Goal: Use online tool/utility: Utilize a website feature to perform a specific function

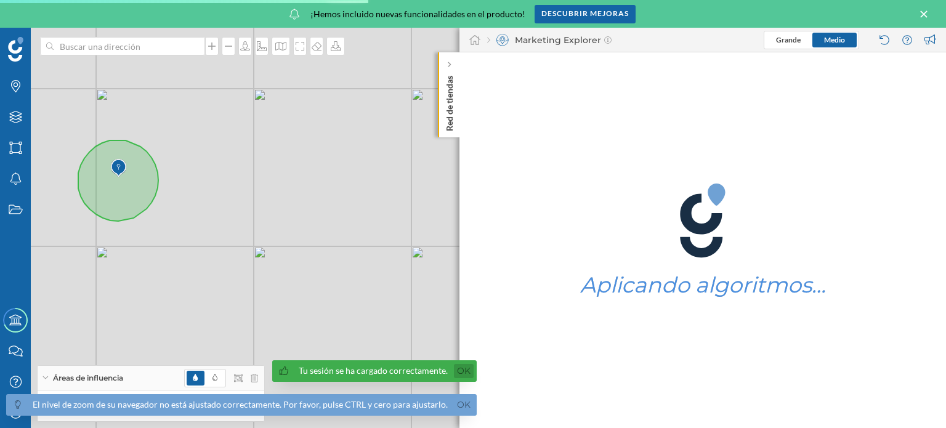
click at [454, 371] on link "Ok" at bounding box center [464, 371] width 20 height 14
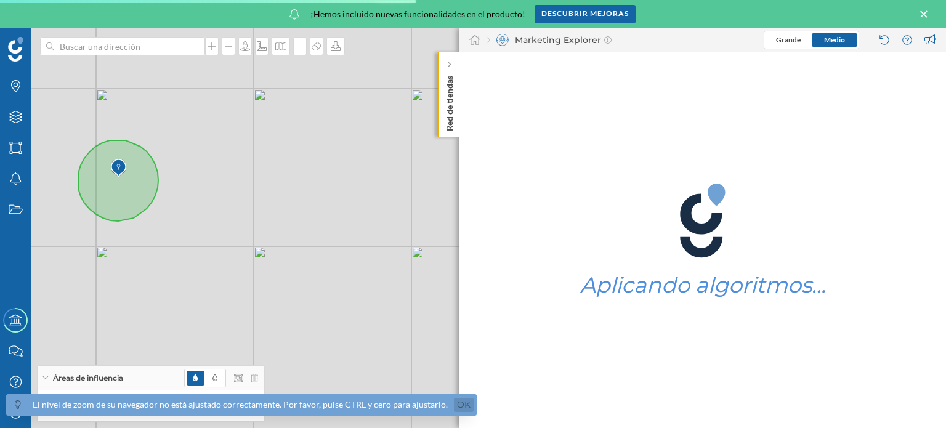
click at [455, 408] on link "Ok" at bounding box center [464, 405] width 20 height 14
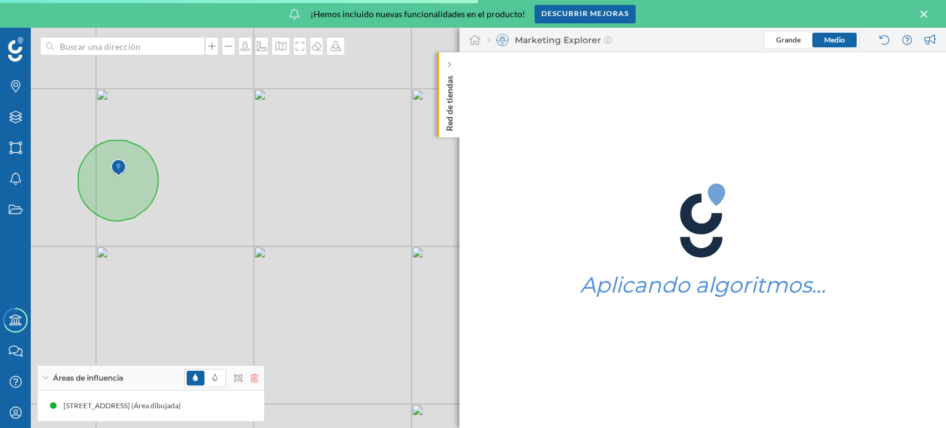
click at [254, 376] on icon at bounding box center [254, 378] width 7 height 9
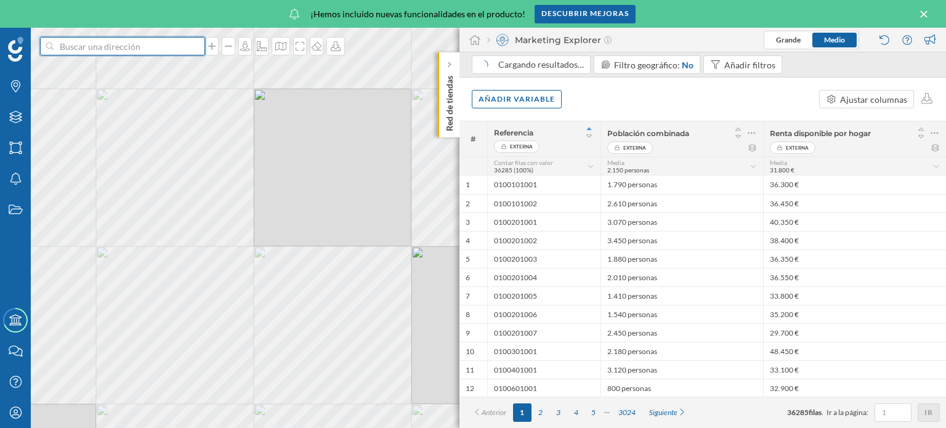
click at [99, 47] on input at bounding box center [123, 46] width 138 height 18
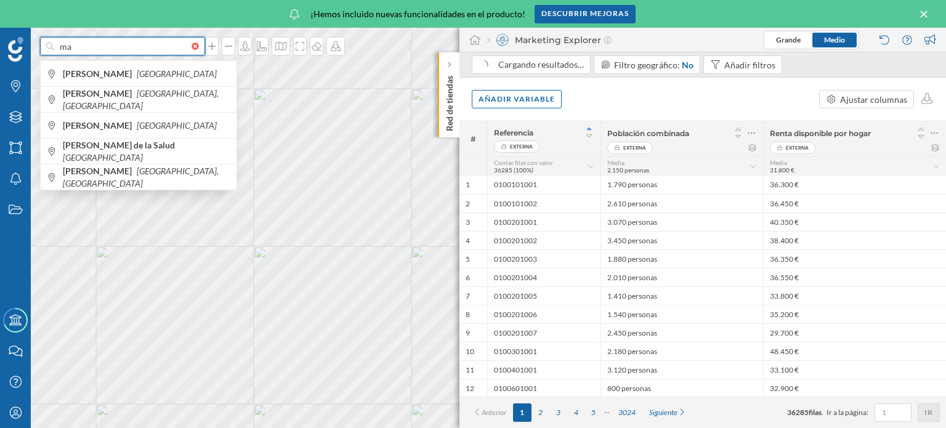
type input "m"
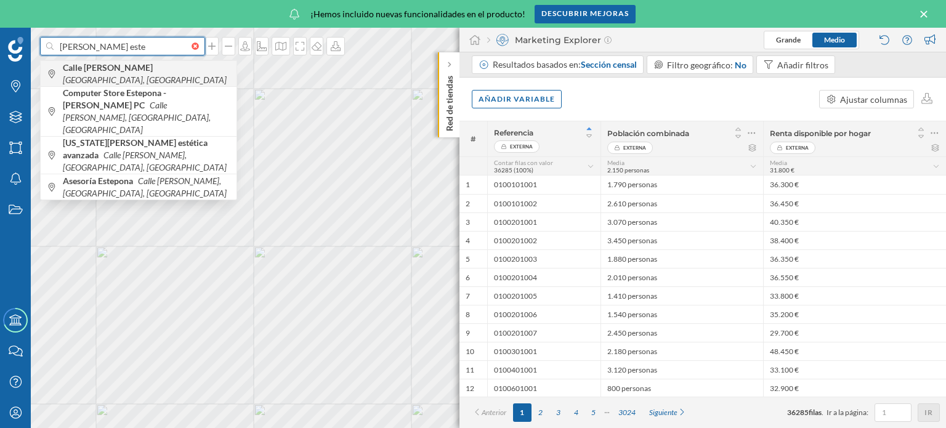
type input "pilar farinos este"
click at [175, 76] on icon "[GEOGRAPHIC_DATA], [GEOGRAPHIC_DATA]" at bounding box center [145, 79] width 164 height 10
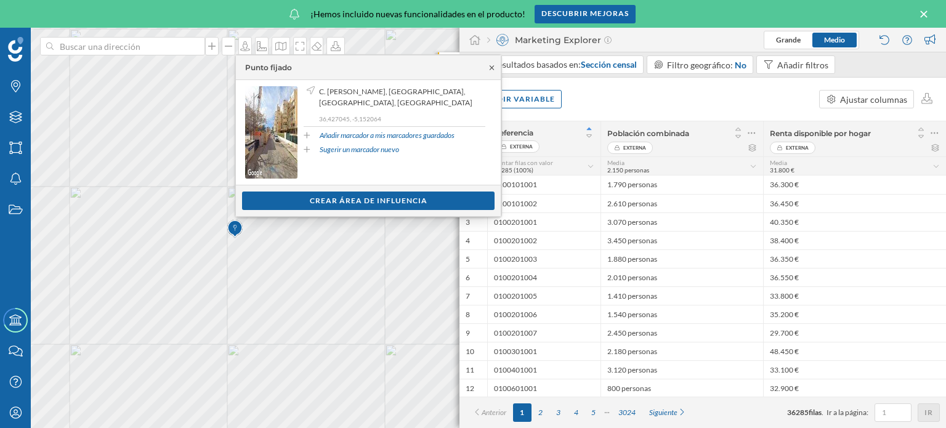
click at [491, 65] on icon at bounding box center [491, 67] width 9 height 7
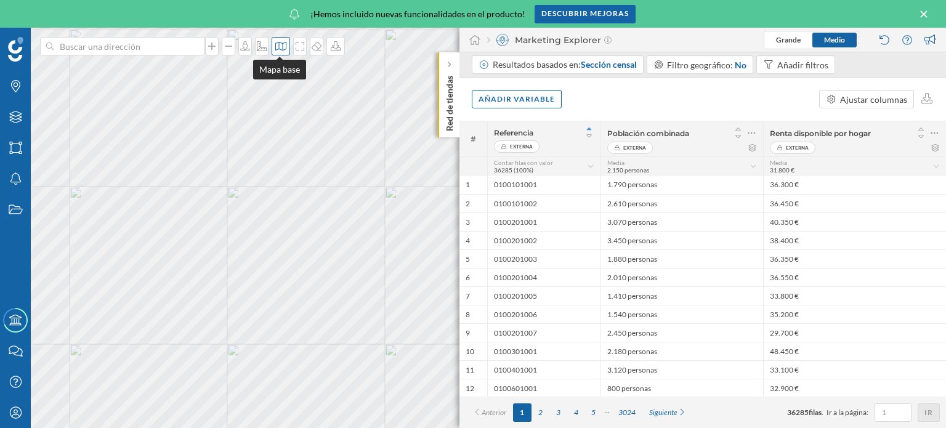
click at [283, 46] on icon at bounding box center [281, 46] width 12 height 10
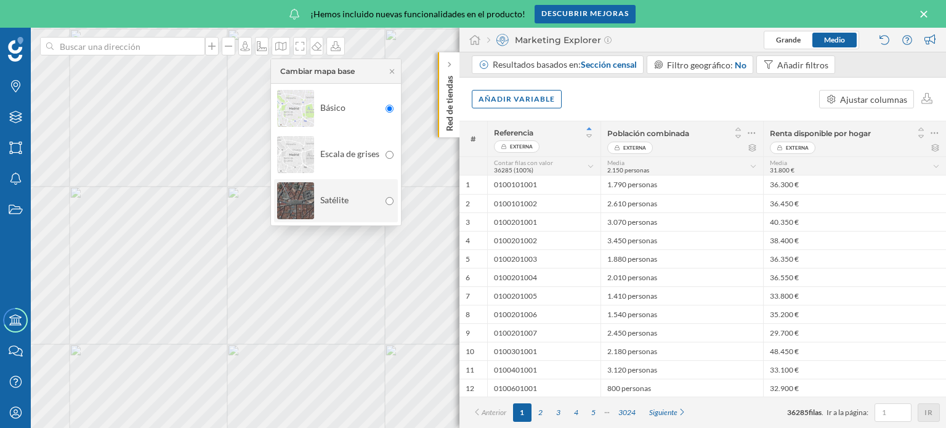
click at [351, 188] on div "Satélite" at bounding box center [328, 200] width 102 height 43
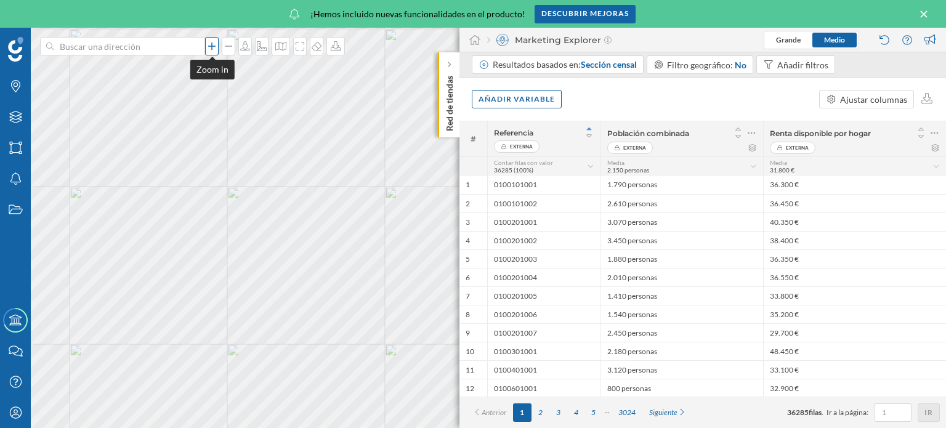
click at [213, 49] on icon at bounding box center [212, 46] width 12 height 10
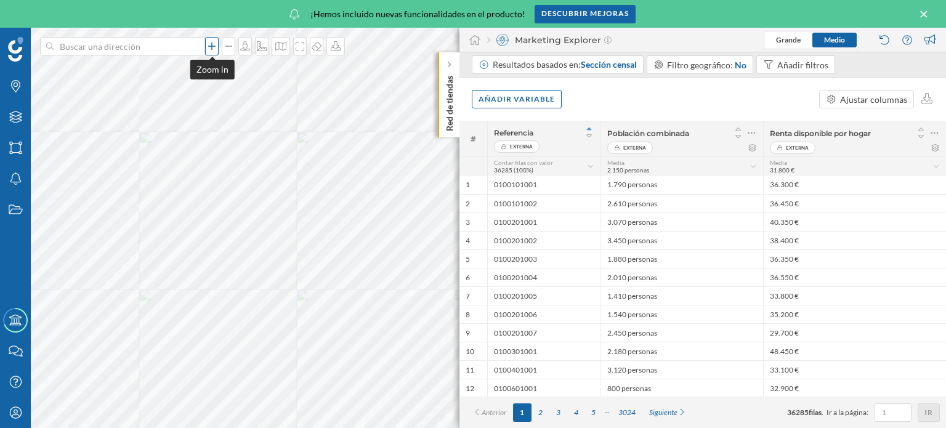
click at [213, 49] on icon at bounding box center [212, 46] width 12 height 10
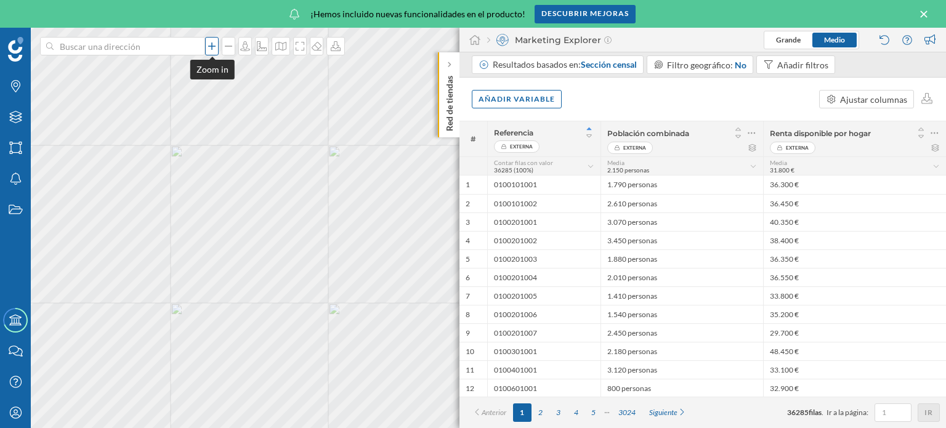
click at [210, 44] on icon at bounding box center [212, 46] width 12 height 10
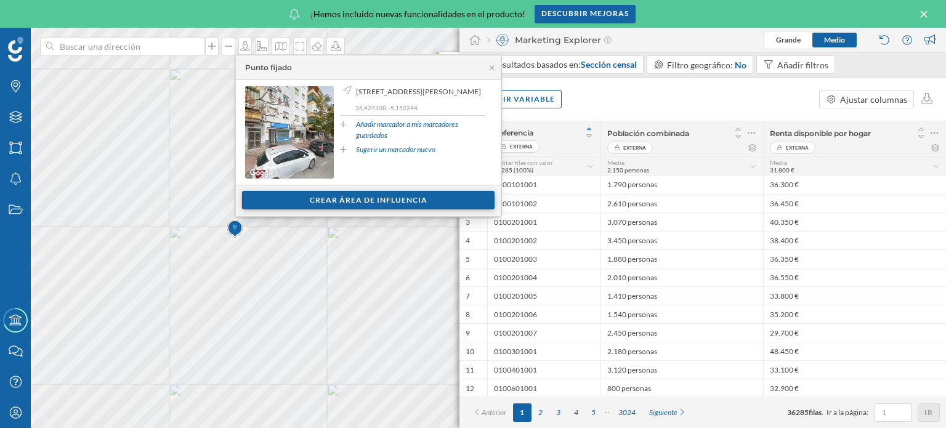
click at [346, 200] on div "Crear área de influencia" at bounding box center [368, 200] width 252 height 18
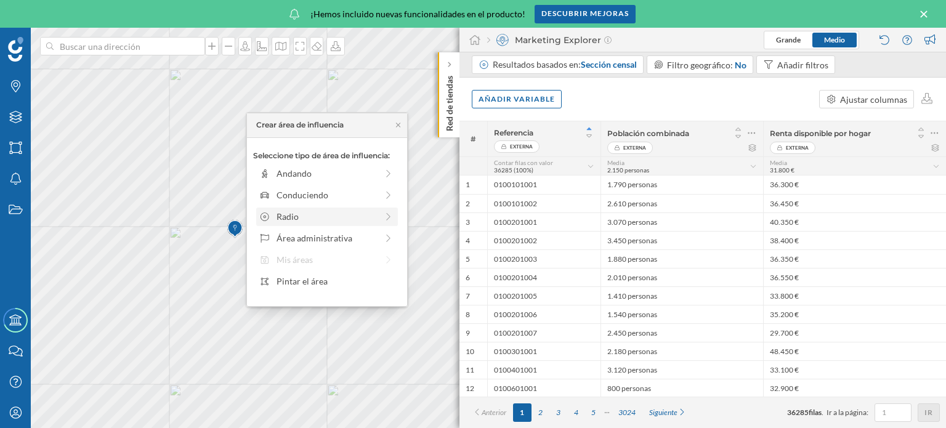
click at [387, 219] on icon at bounding box center [388, 215] width 4 height 7
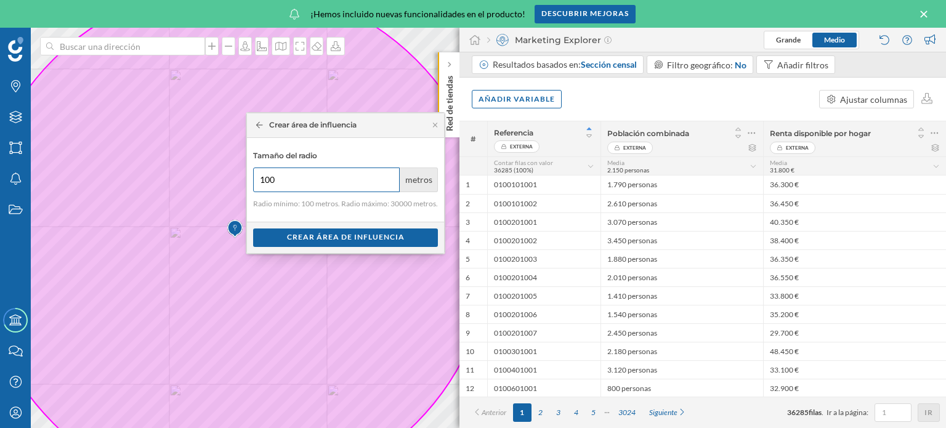
click at [303, 186] on input "100" at bounding box center [326, 179] width 147 height 25
type input "150"
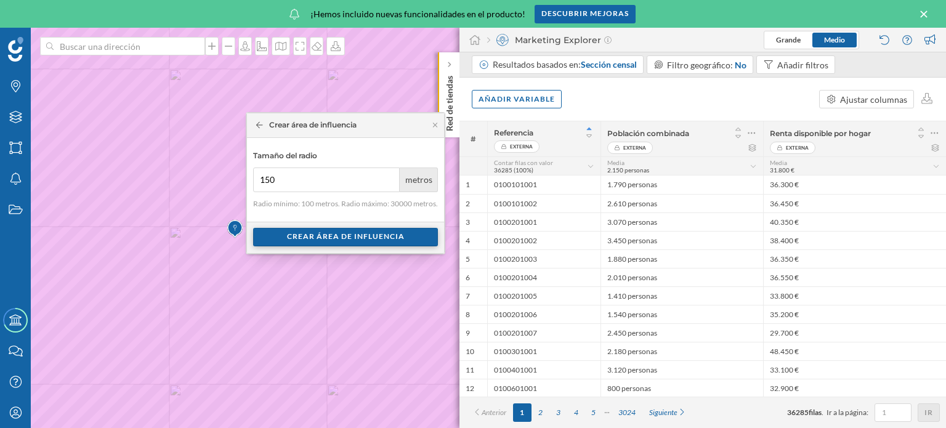
click at [334, 239] on div "Crear área de influencia" at bounding box center [345, 237] width 185 height 18
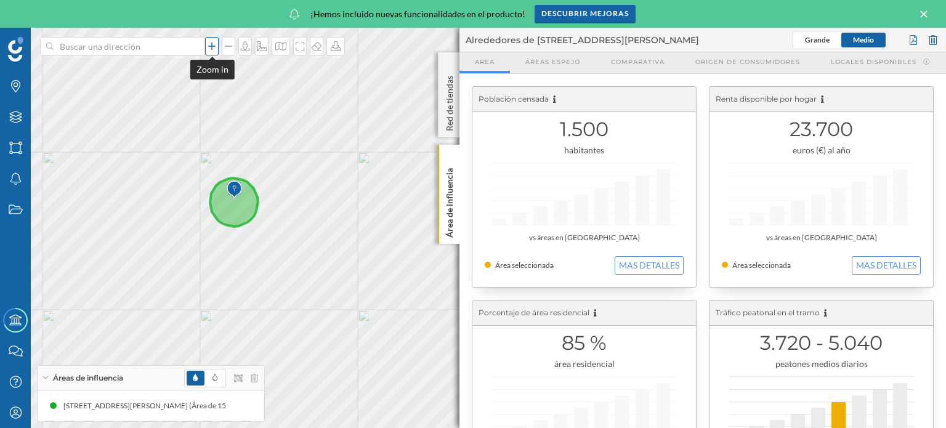
click at [211, 45] on icon at bounding box center [211, 45] width 7 height 7
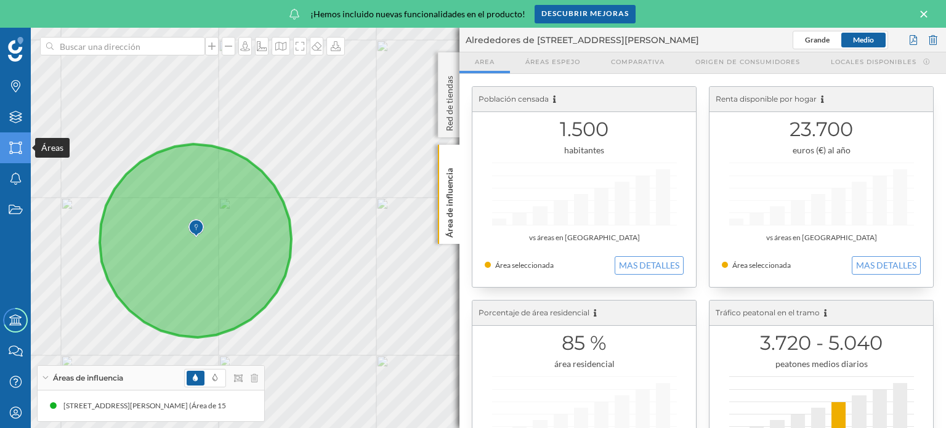
click at [30, 150] on div "Marcas Capas Áreas Notificaciones Estados Academy Contacta con nosotros Centro …" at bounding box center [473, 228] width 946 height 400
click at [448, 62] on div "Red de tiendas" at bounding box center [449, 94] width 22 height 85
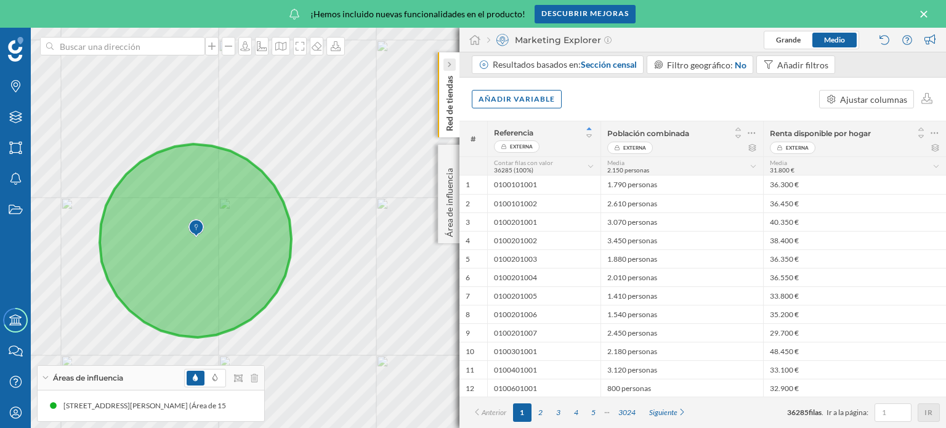
click at [451, 60] on icon at bounding box center [449, 64] width 4 height 12
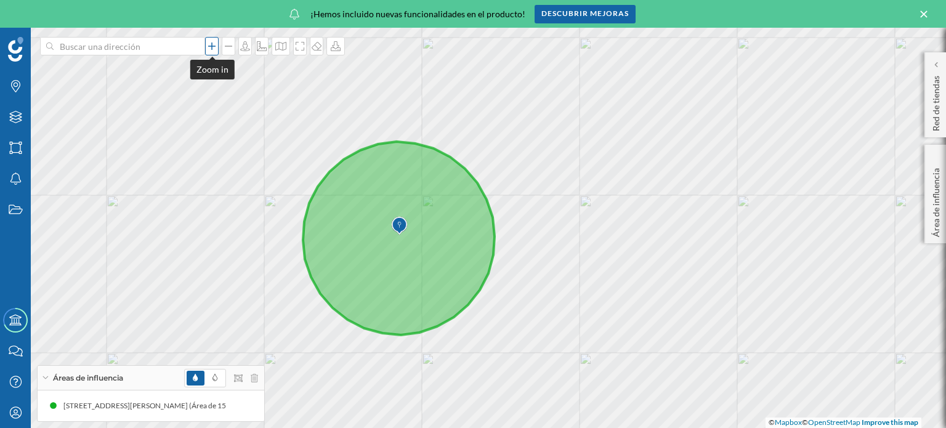
click at [210, 47] on icon at bounding box center [212, 46] width 12 height 10
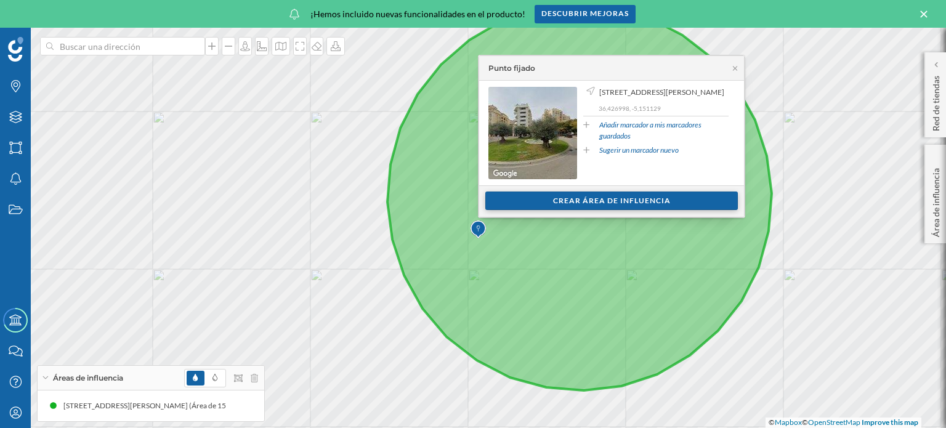
click at [600, 199] on div "Crear área de influencia" at bounding box center [611, 200] width 252 height 18
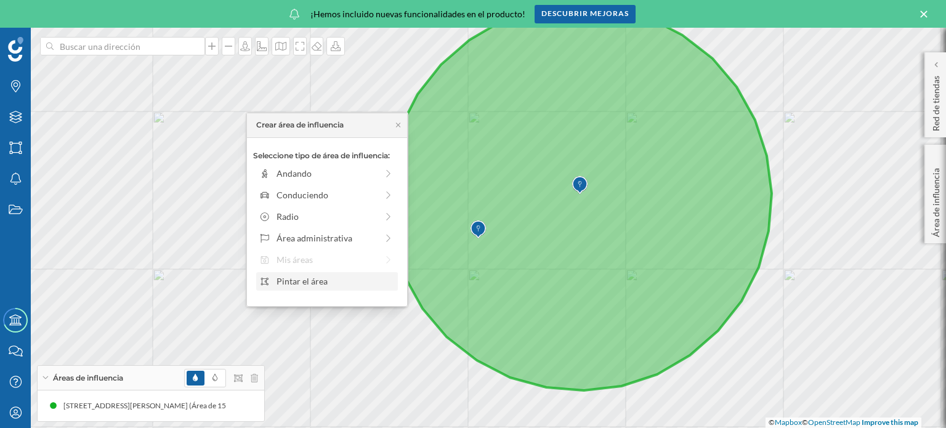
click at [330, 280] on div "Pintar el área" at bounding box center [335, 281] width 118 height 13
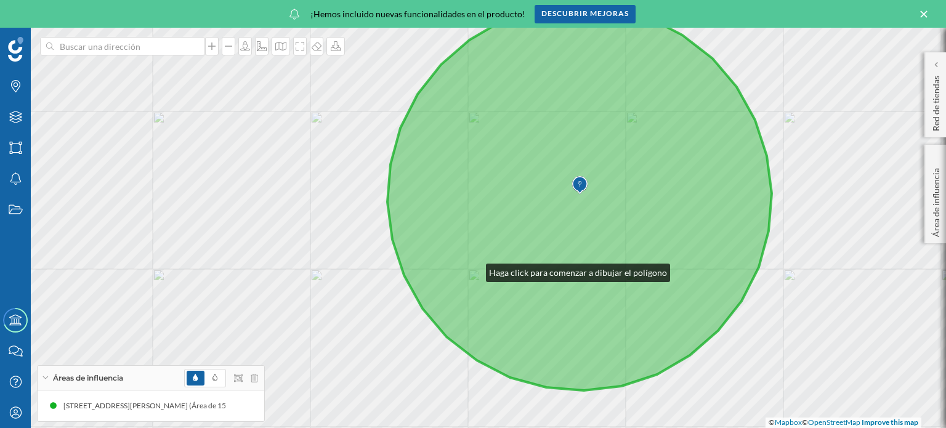
click at [474, 242] on icon at bounding box center [579, 197] width 384 height 385
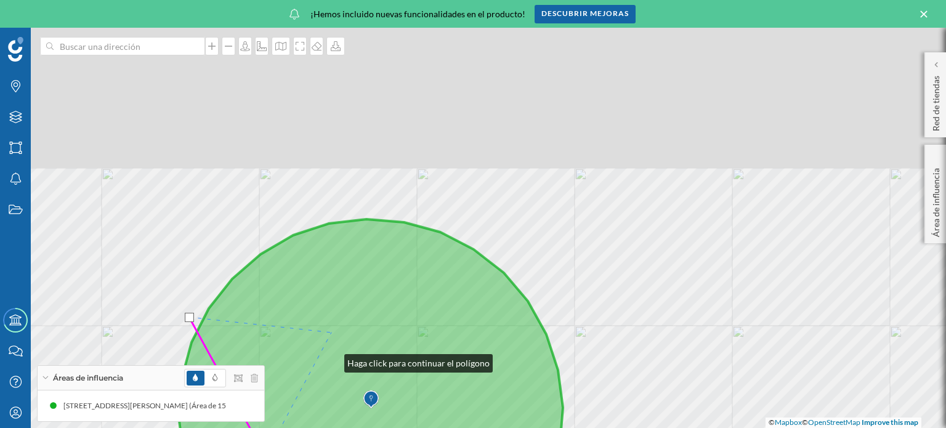
drag, startPoint x: 539, startPoint y: 118, endPoint x: 332, endPoint y: 332, distance: 298.7
click at [332, 332] on icon at bounding box center [371, 411] width 384 height 385
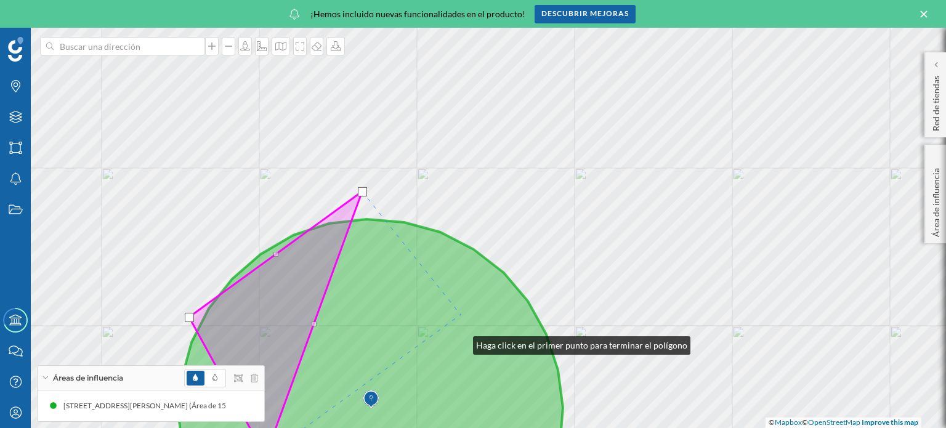
click at [460, 315] on icon at bounding box center [371, 360] width 384 height 282
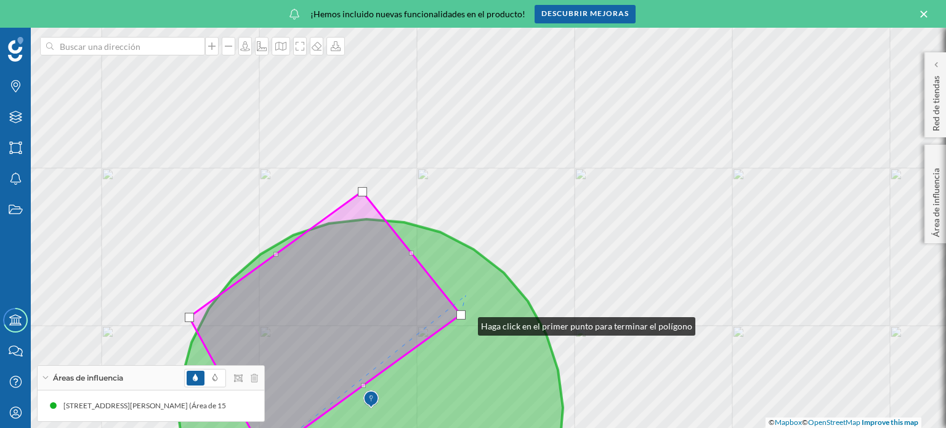
click at [465, 295] on icon at bounding box center [371, 360] width 384 height 282
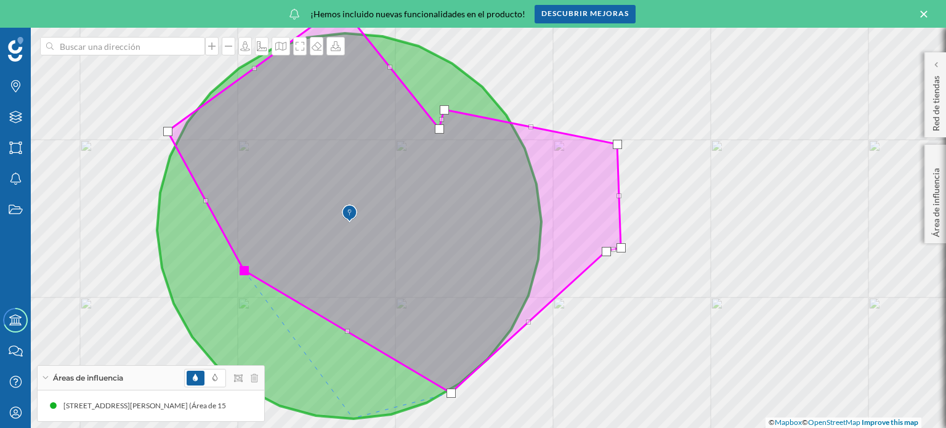
click at [353, 418] on icon at bounding box center [349, 225] width 384 height 385
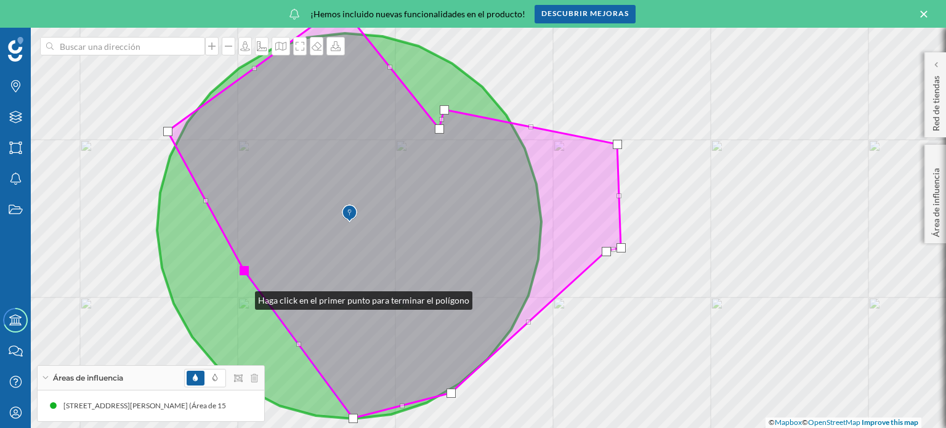
click at [243, 270] on div at bounding box center [243, 270] width 9 height 9
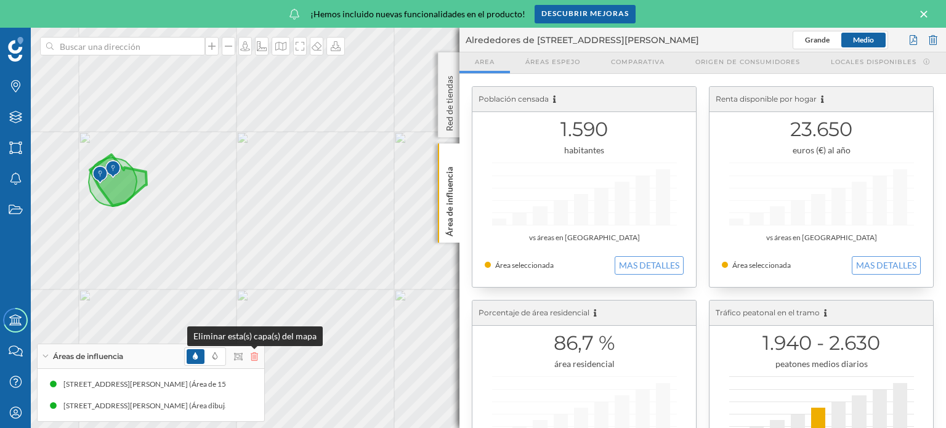
click at [254, 354] on icon at bounding box center [254, 356] width 7 height 9
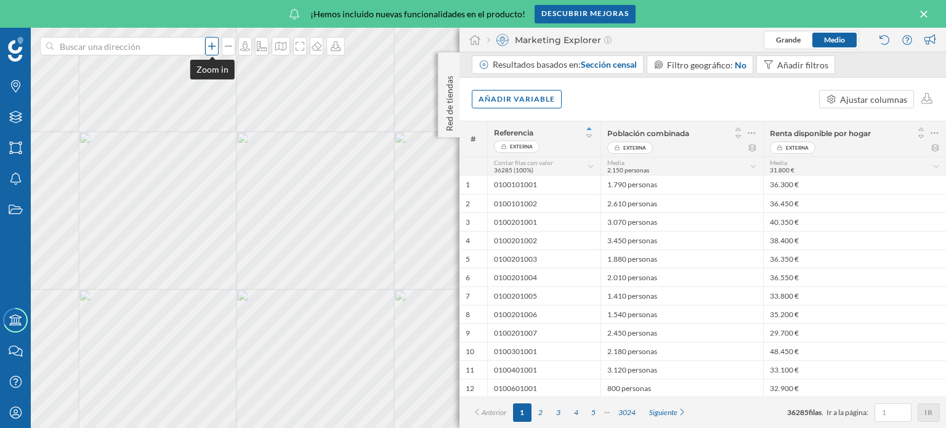
click at [212, 48] on icon at bounding box center [211, 45] width 7 height 7
click at [213, 45] on icon at bounding box center [212, 46] width 12 height 10
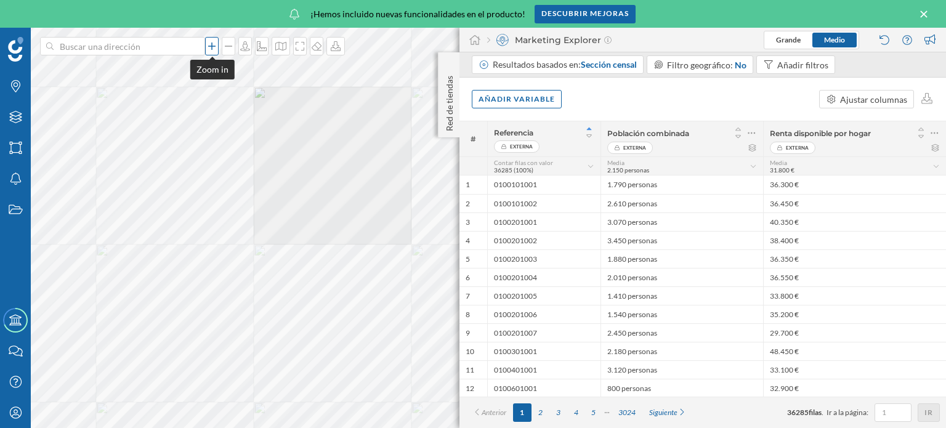
click at [213, 45] on icon at bounding box center [212, 46] width 12 height 10
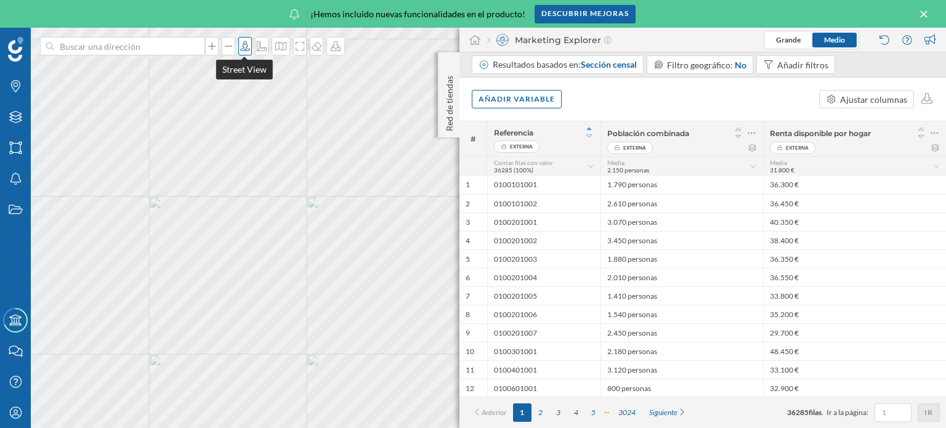
click at [244, 41] on div at bounding box center [245, 46] width 14 height 18
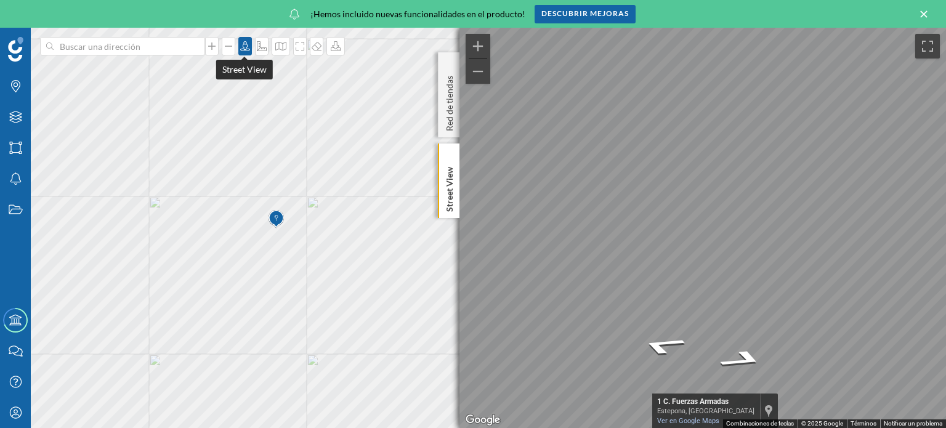
click at [245, 48] on icon at bounding box center [245, 46] width 12 height 10
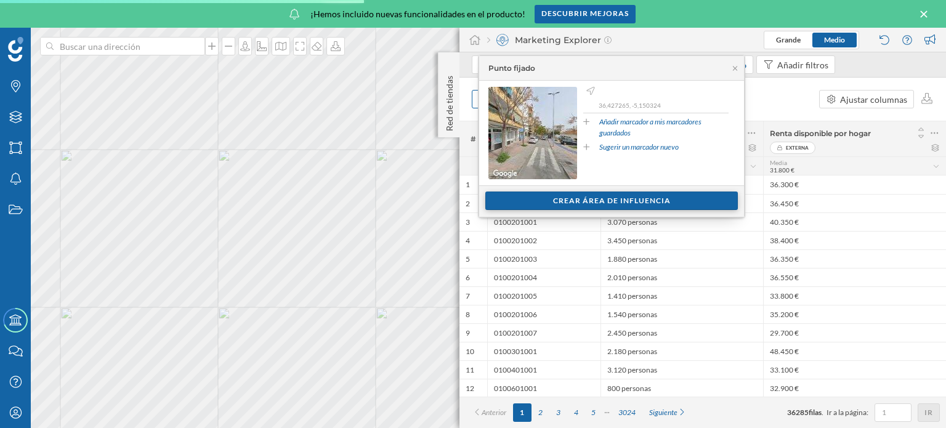
click at [580, 200] on div "Crear área de influencia" at bounding box center [611, 200] width 252 height 18
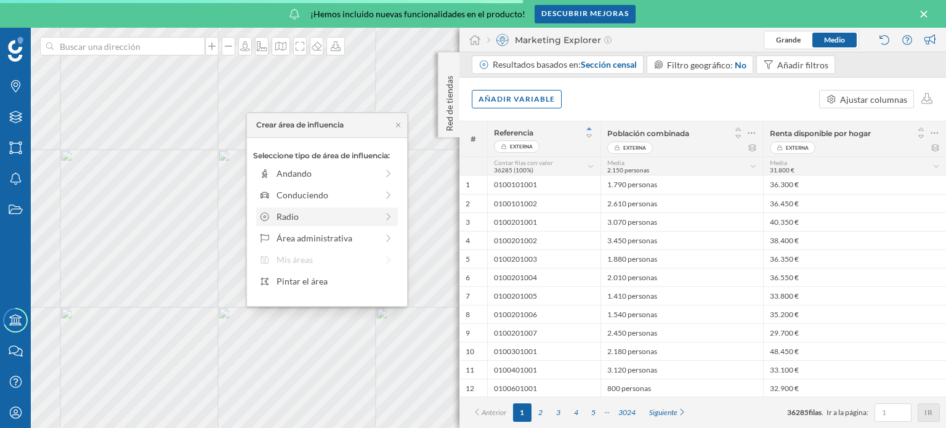
click at [382, 215] on div "Radio" at bounding box center [326, 216] width 134 height 13
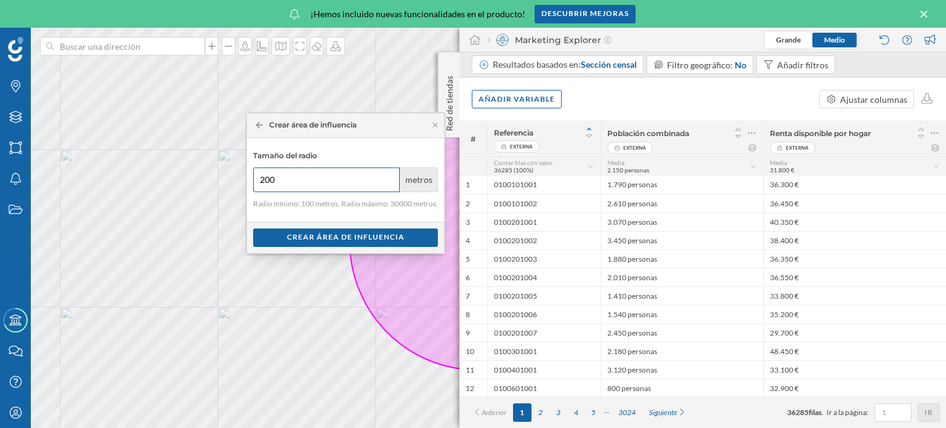
click at [387, 175] on input "200" at bounding box center [326, 179] width 147 height 25
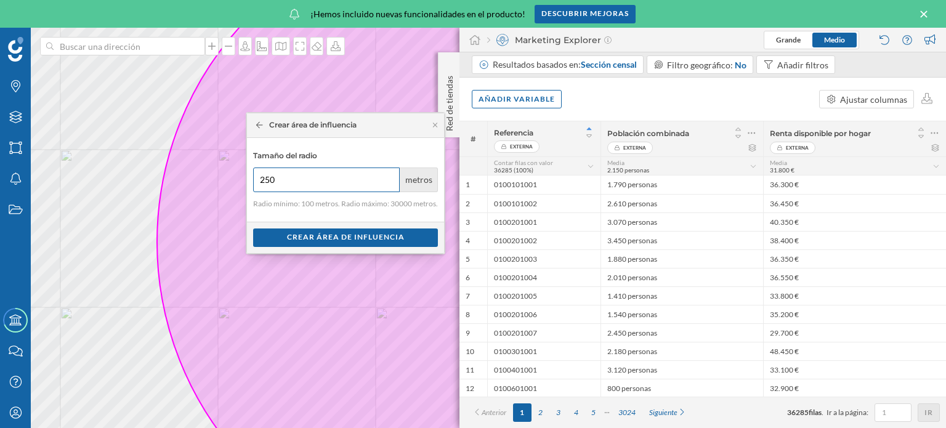
type input "250"
click at [357, 232] on div "Crear área de influencia" at bounding box center [345, 237] width 185 height 18
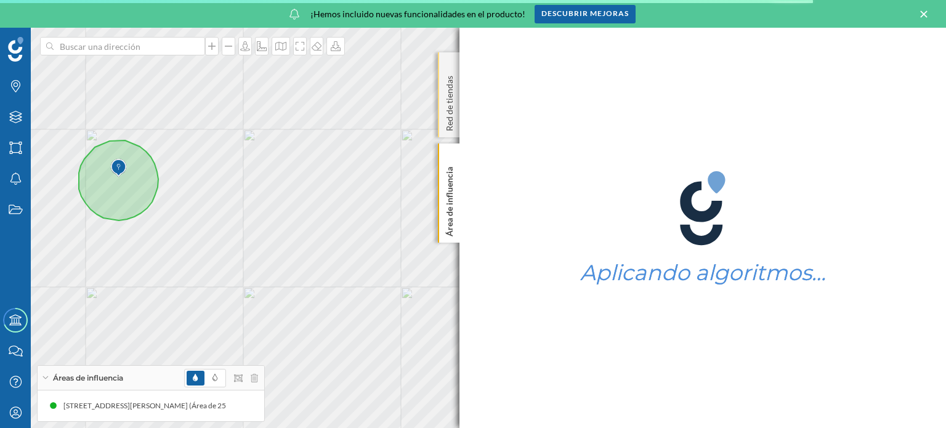
click at [448, 63] on div "Red de tiendas" at bounding box center [449, 94] width 22 height 85
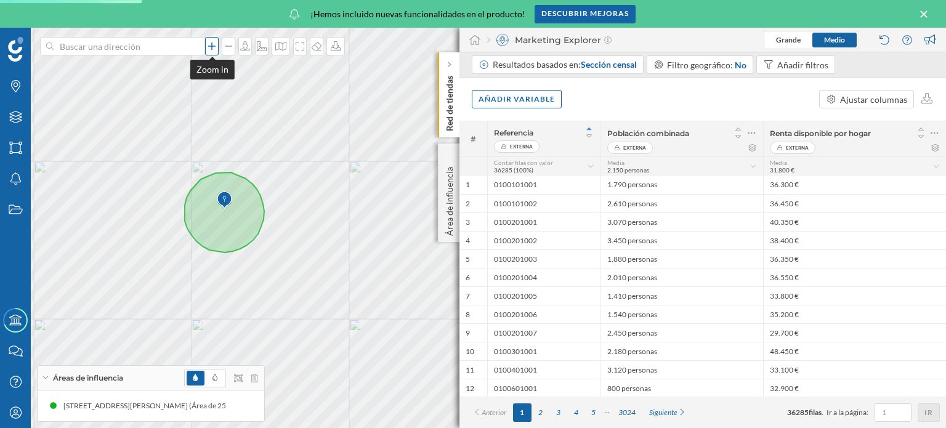
click at [213, 48] on icon at bounding box center [212, 46] width 12 height 10
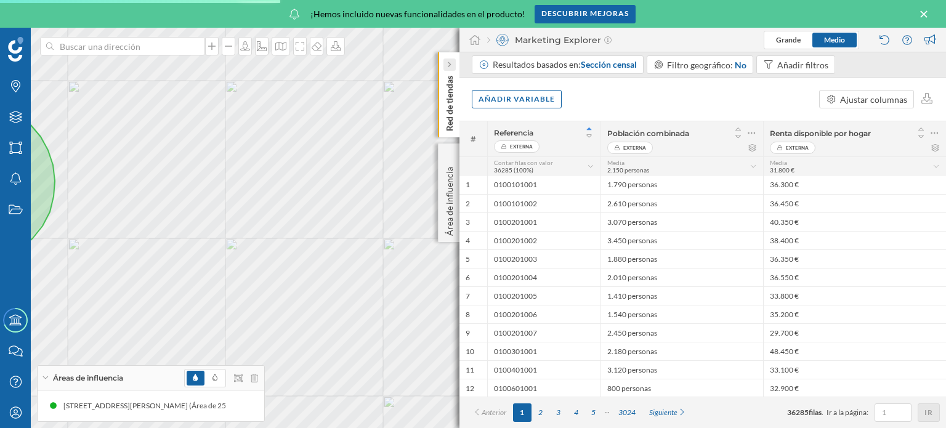
click at [450, 62] on icon at bounding box center [449, 65] width 4 height 6
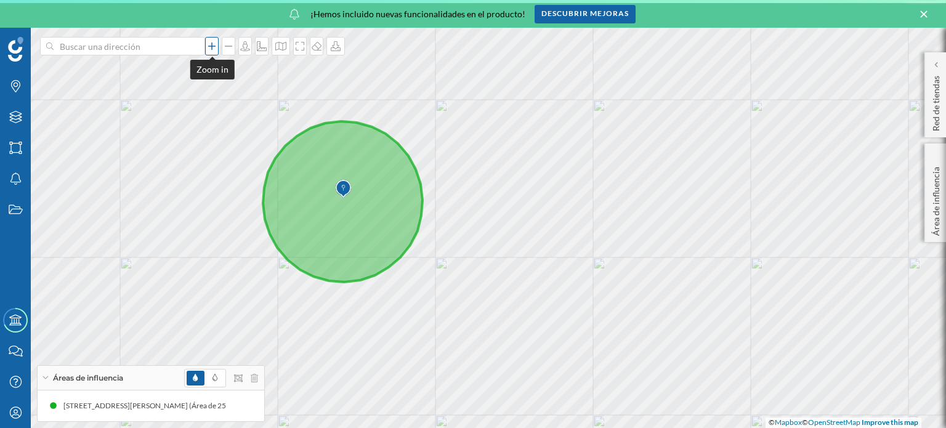
click at [212, 49] on icon at bounding box center [211, 45] width 7 height 7
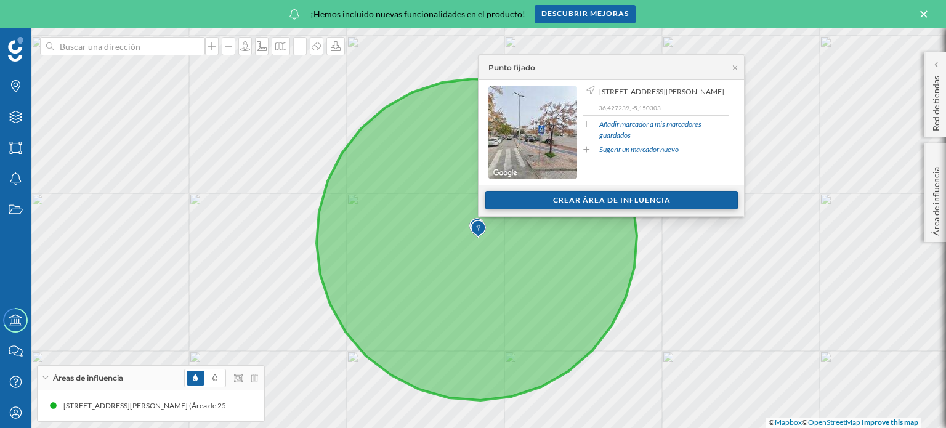
click at [633, 195] on div "Crear área de influencia" at bounding box center [611, 200] width 252 height 18
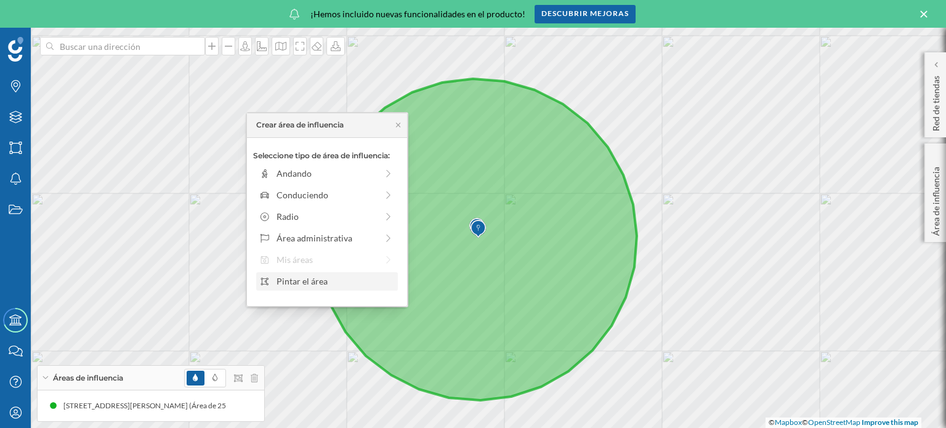
click at [334, 283] on div "Pintar el área" at bounding box center [335, 281] width 118 height 13
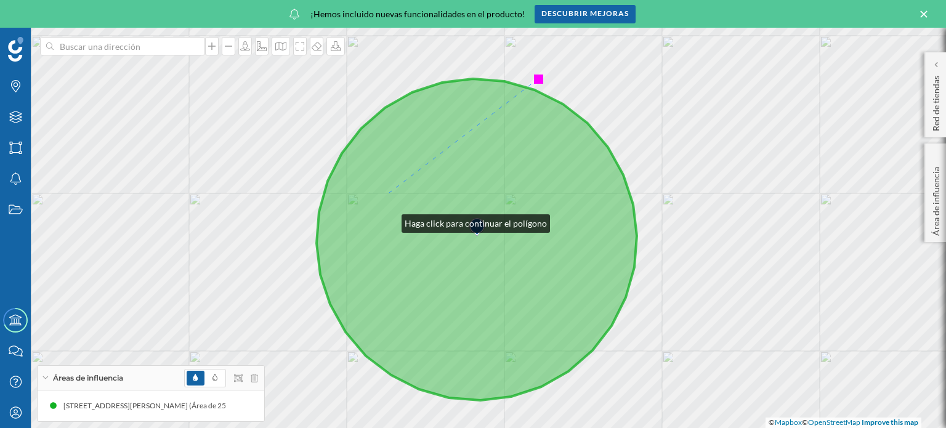
click at [389, 192] on icon at bounding box center [476, 239] width 320 height 321
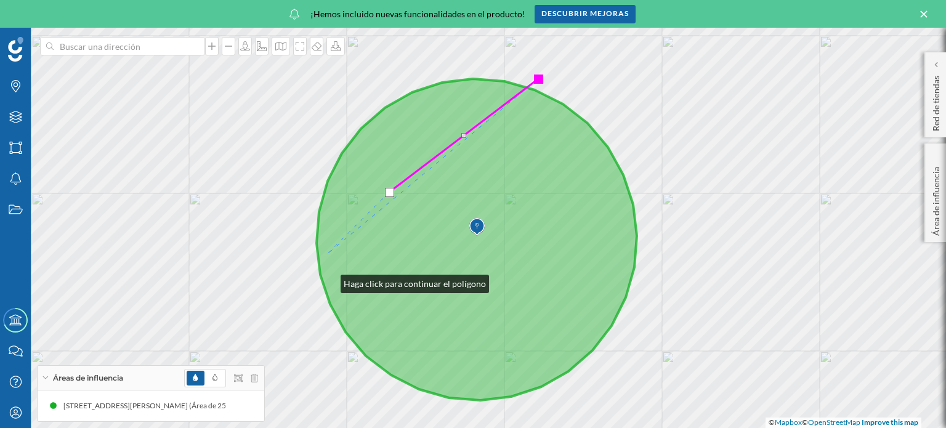
click at [328, 253] on icon at bounding box center [476, 239] width 320 height 321
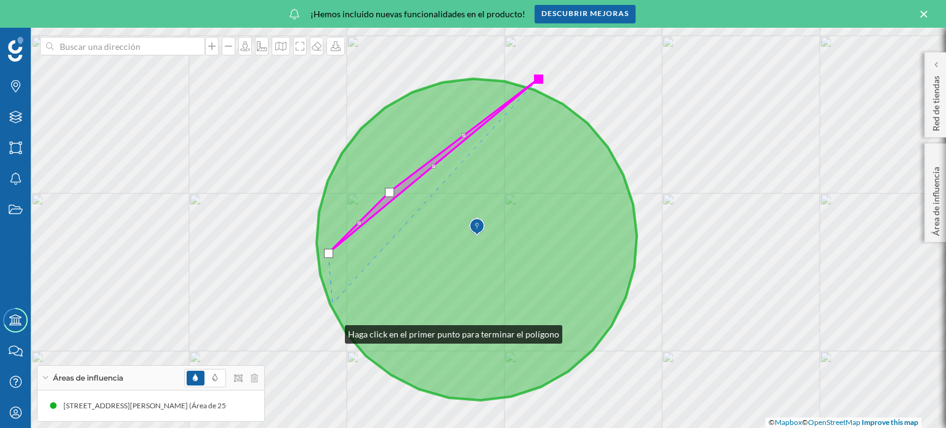
click at [332, 303] on icon at bounding box center [476, 239] width 320 height 321
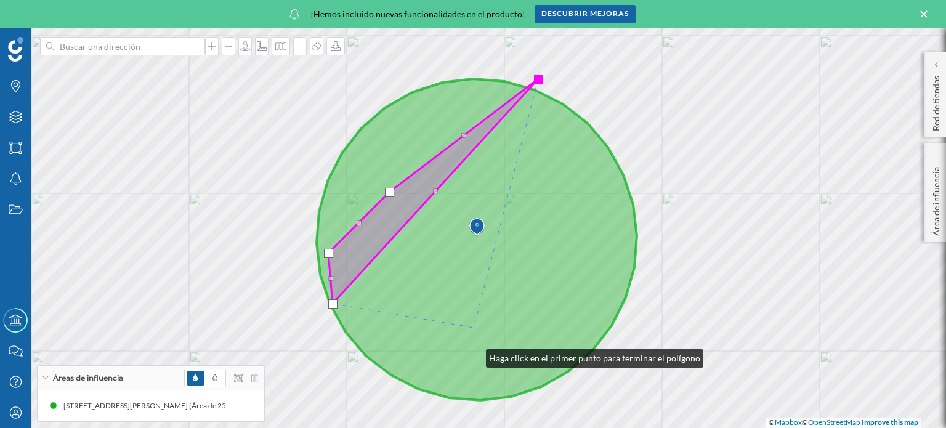
click at [473, 327] on icon at bounding box center [476, 239] width 320 height 321
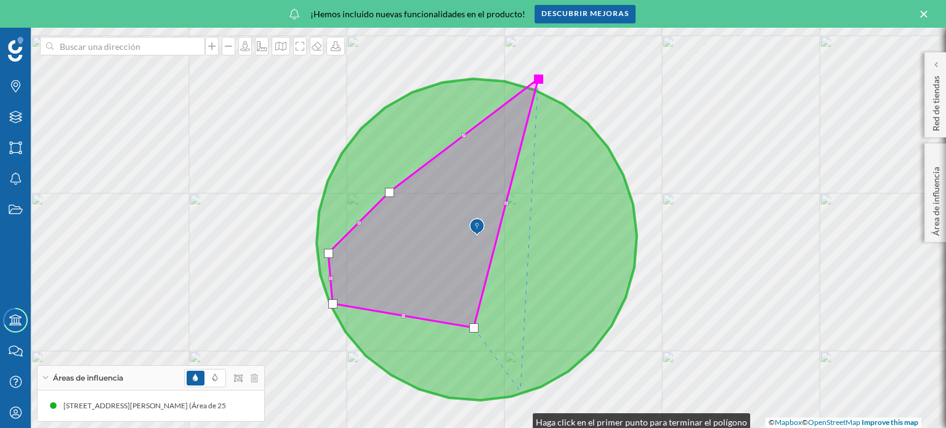
click at [520, 392] on icon at bounding box center [476, 239] width 320 height 321
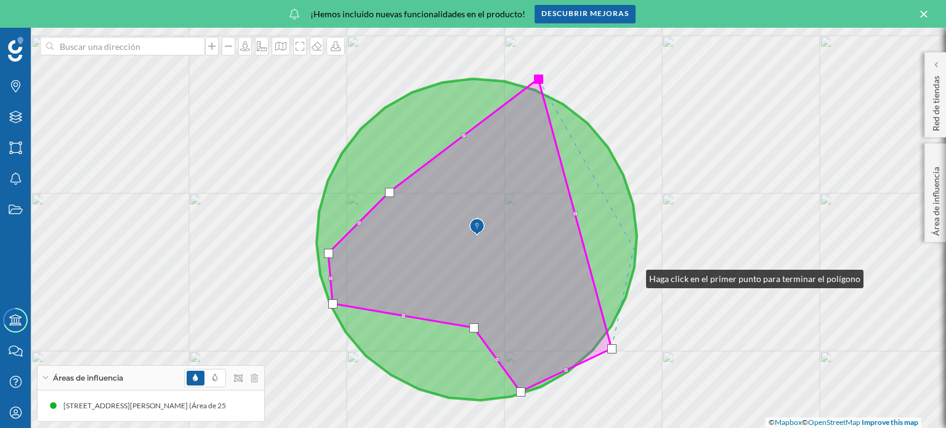
click at [633, 248] on icon at bounding box center [476, 239] width 320 height 321
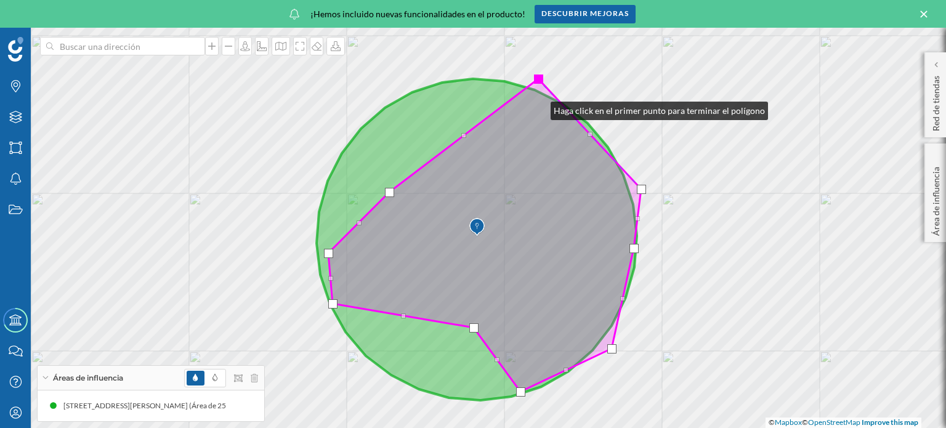
click at [537, 80] on div at bounding box center [538, 78] width 9 height 9
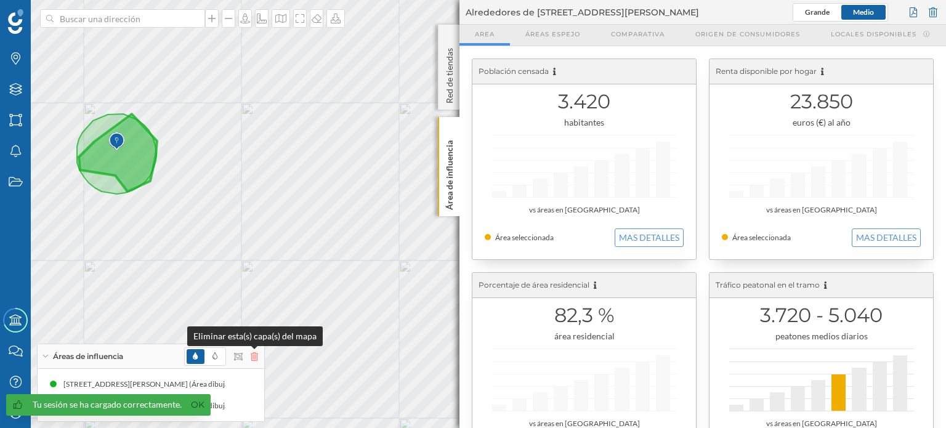
click at [252, 360] on icon at bounding box center [254, 356] width 7 height 9
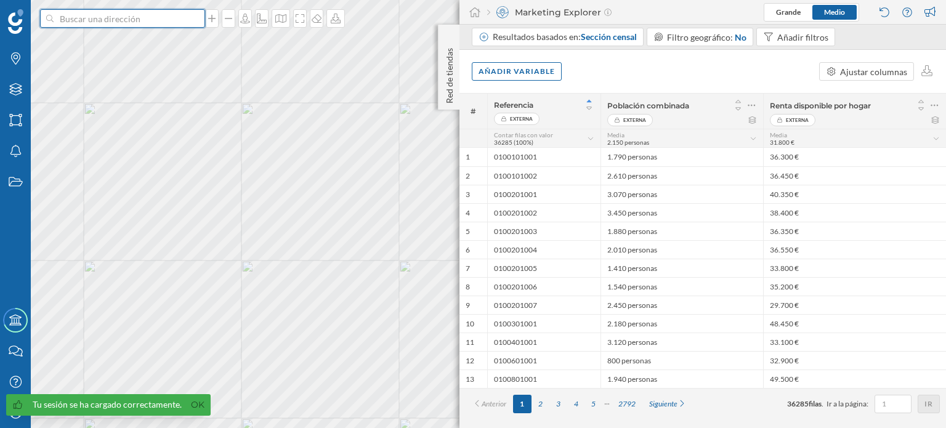
click at [100, 18] on input at bounding box center [123, 18] width 138 height 18
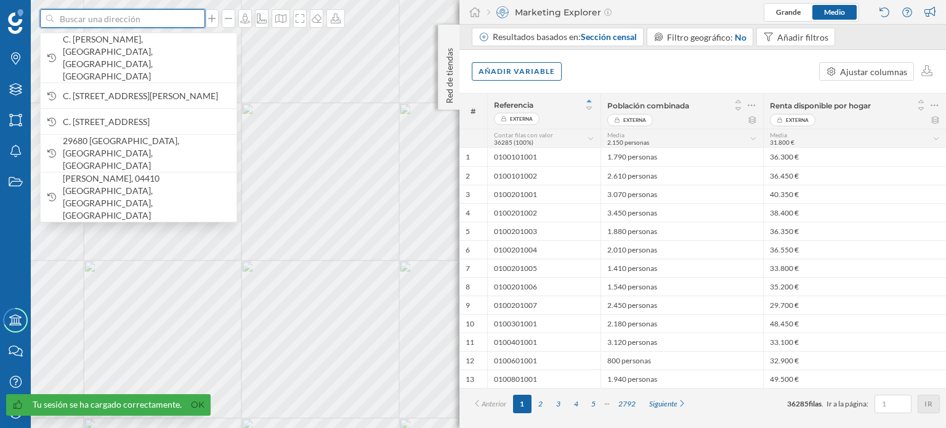
type input "m"
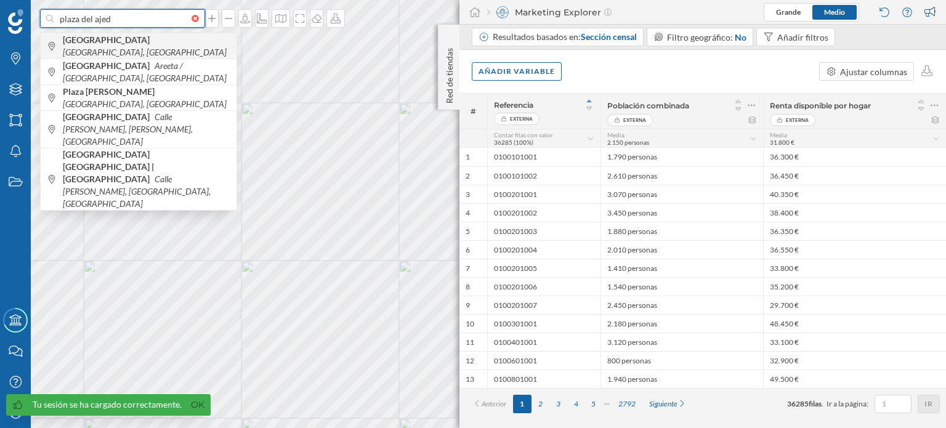
type input "plaza del ajed"
click at [141, 47] on icon "[GEOGRAPHIC_DATA], [GEOGRAPHIC_DATA]" at bounding box center [145, 52] width 164 height 10
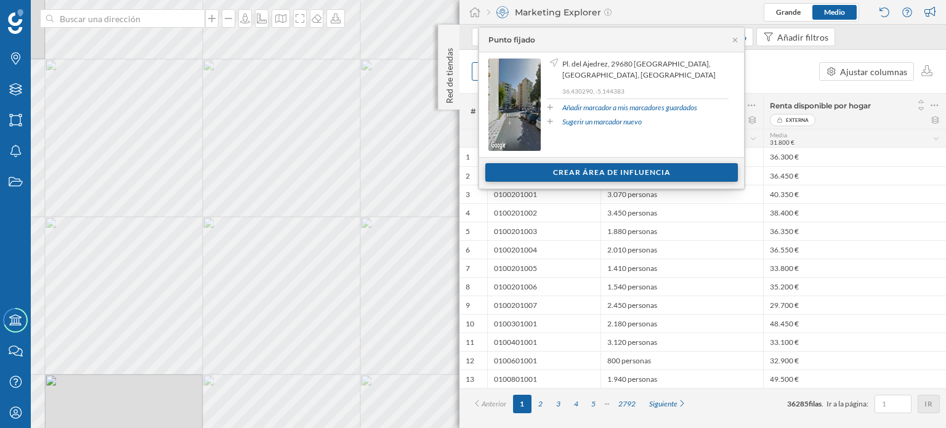
click at [611, 174] on div "Crear área de influencia" at bounding box center [611, 172] width 252 height 18
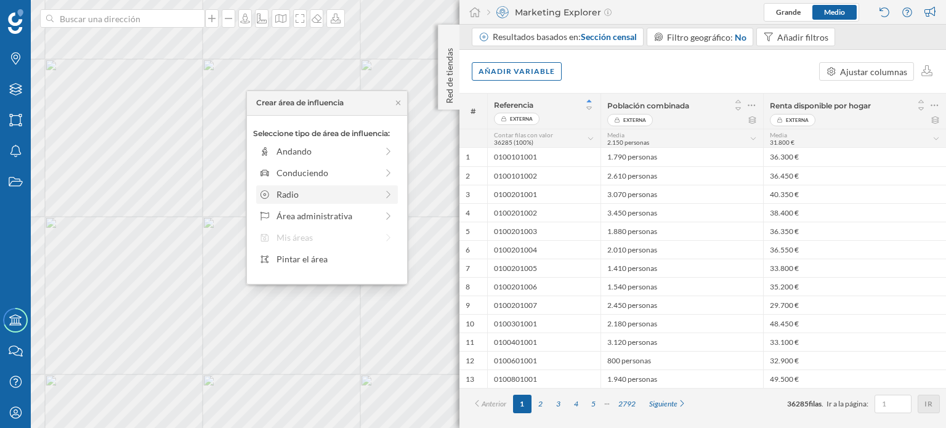
click at [388, 192] on icon at bounding box center [388, 194] width 11 height 9
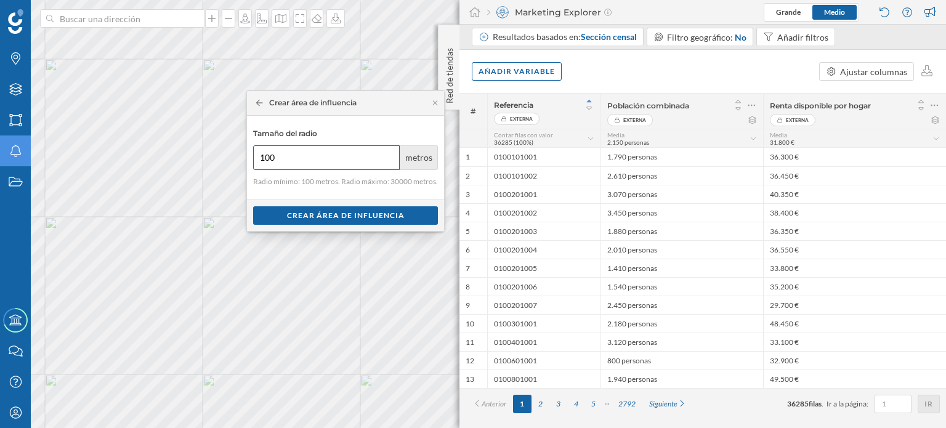
drag, startPoint x: 301, startPoint y: 159, endPoint x: 23, endPoint y: 150, distance: 278.4
click at [23, 150] on div "Marcas Capas Áreas Notificaciones Estados Academy Contacta con nosotros Centro …" at bounding box center [473, 214] width 946 height 428
type input "250"
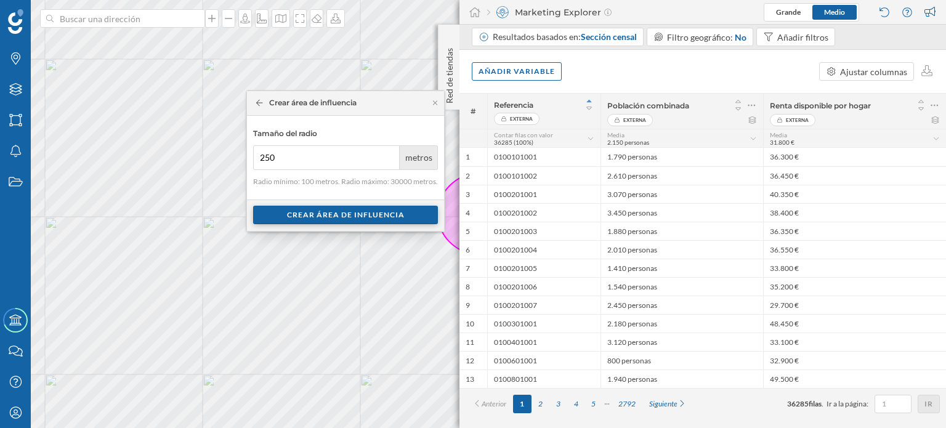
click at [343, 212] on div "Crear área de influencia" at bounding box center [345, 215] width 185 height 18
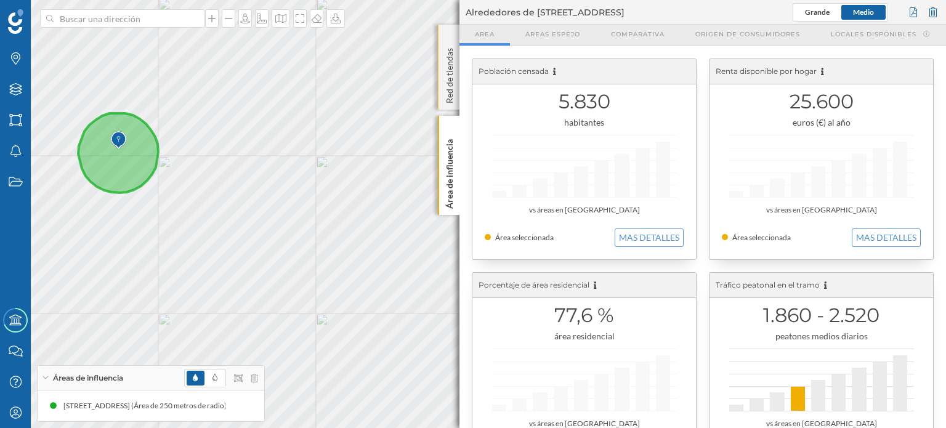
click at [448, 36] on div "Red de tiendas" at bounding box center [449, 67] width 22 height 85
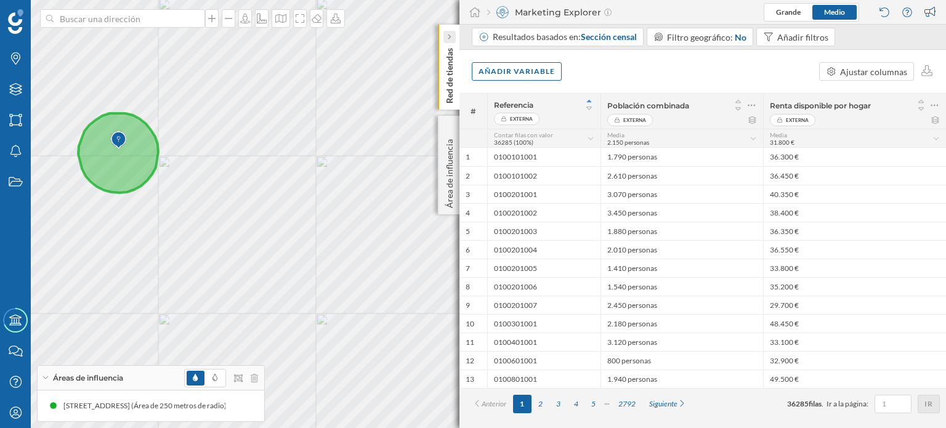
click at [447, 39] on icon at bounding box center [449, 37] width 4 height 6
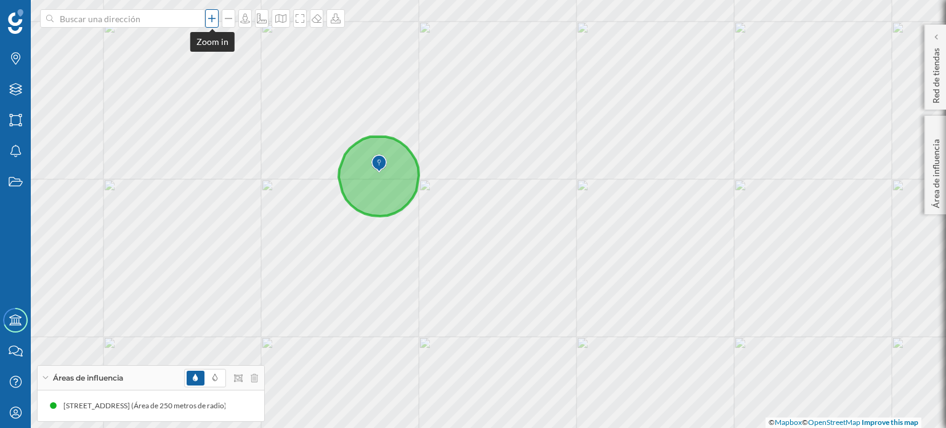
click at [211, 20] on icon at bounding box center [211, 18] width 7 height 7
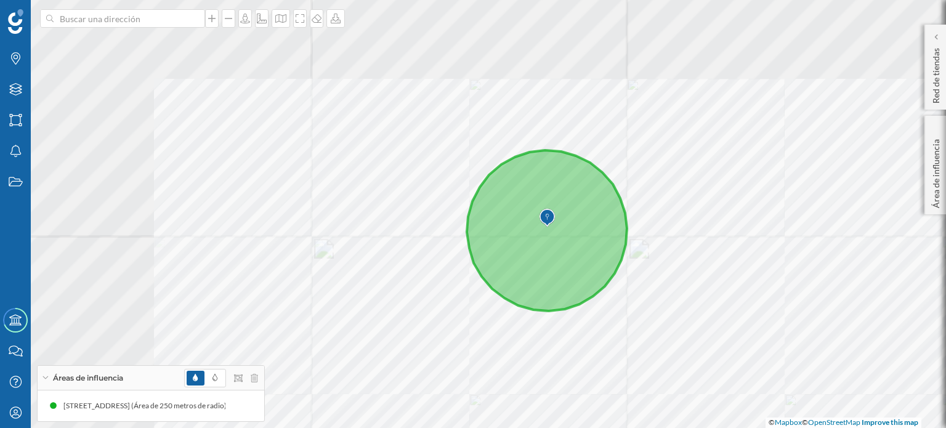
click at [515, 291] on icon at bounding box center [547, 230] width 160 height 161
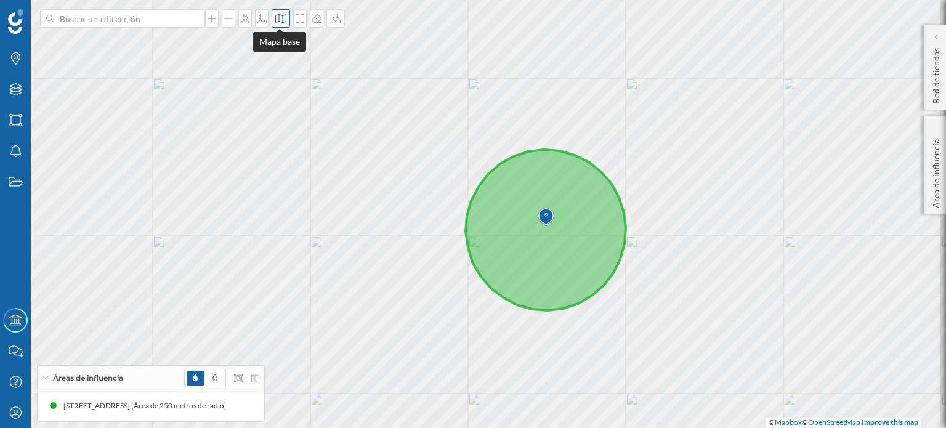
click at [278, 21] on icon at bounding box center [280, 18] width 11 height 9
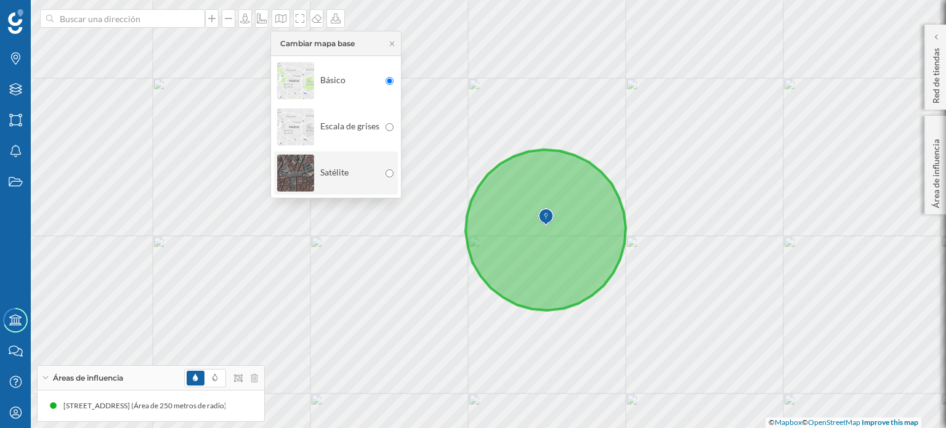
click at [347, 179] on div "Satélite" at bounding box center [328, 172] width 102 height 43
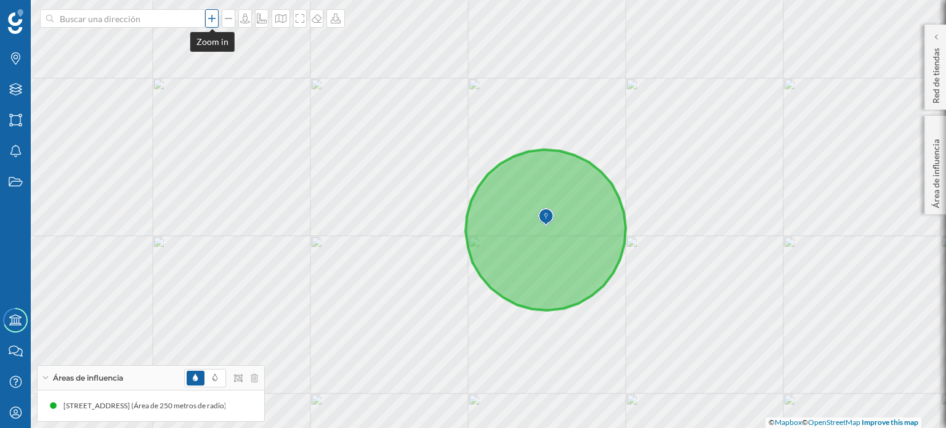
click at [209, 19] on icon at bounding box center [212, 19] width 12 height 10
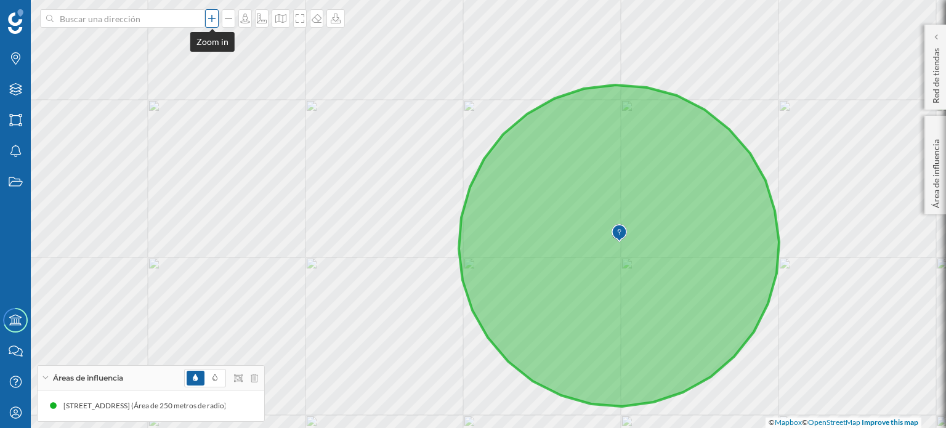
click at [209, 19] on icon at bounding box center [212, 19] width 12 height 10
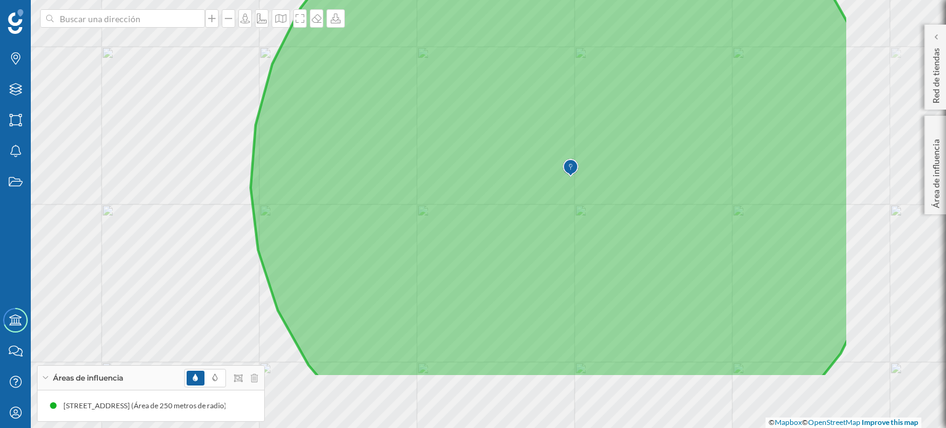
drag, startPoint x: 738, startPoint y: 256, endPoint x: 544, endPoint y: 160, distance: 216.4
click at [544, 160] on icon at bounding box center [550, 118] width 598 height 518
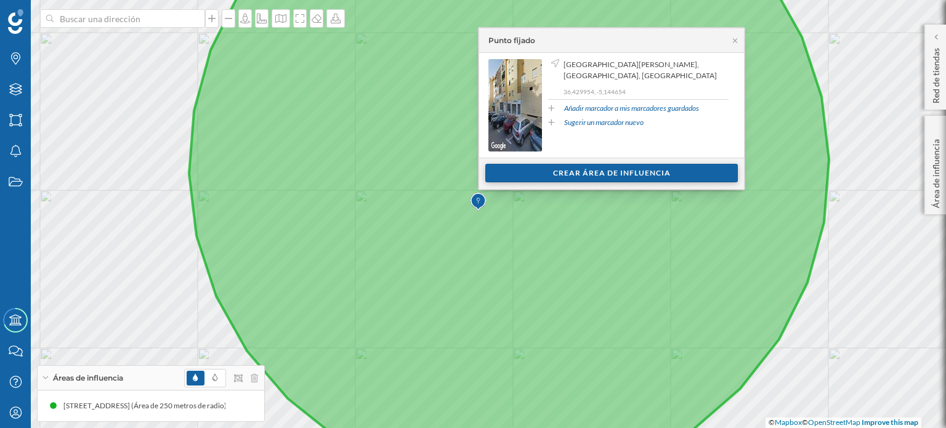
click at [635, 169] on div "Crear área de influencia" at bounding box center [611, 173] width 252 height 18
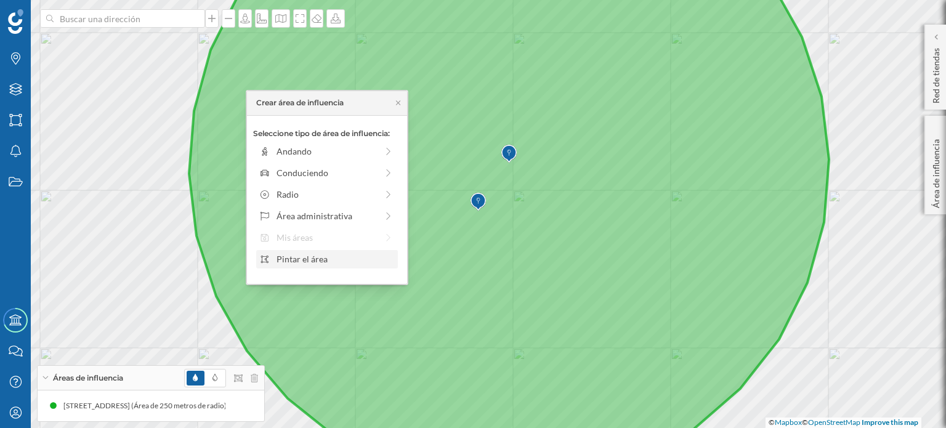
click at [334, 259] on div "Pintar el área" at bounding box center [335, 258] width 118 height 13
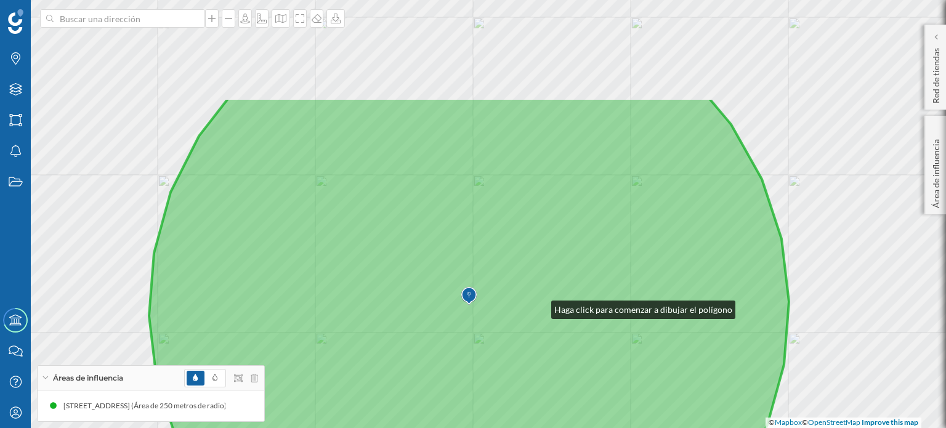
drag, startPoint x: 579, startPoint y: 164, endPoint x: 539, endPoint y: 307, distance: 147.7
click at [539, 307] on icon at bounding box center [469, 356] width 640 height 518
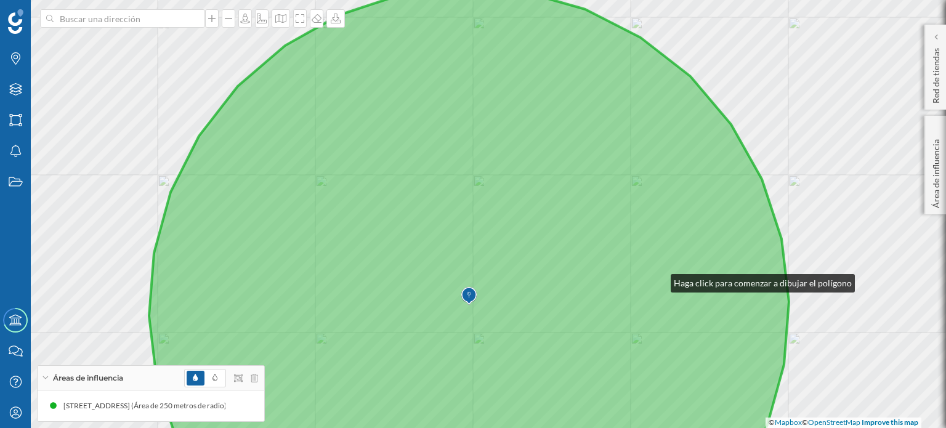
click at [658, 280] on icon at bounding box center [469, 230] width 640 height 486
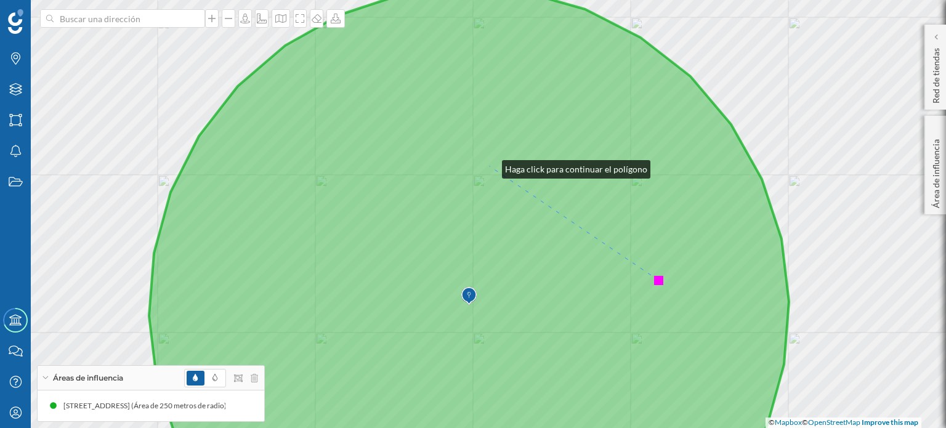
click at [489, 166] on icon at bounding box center [469, 230] width 640 height 486
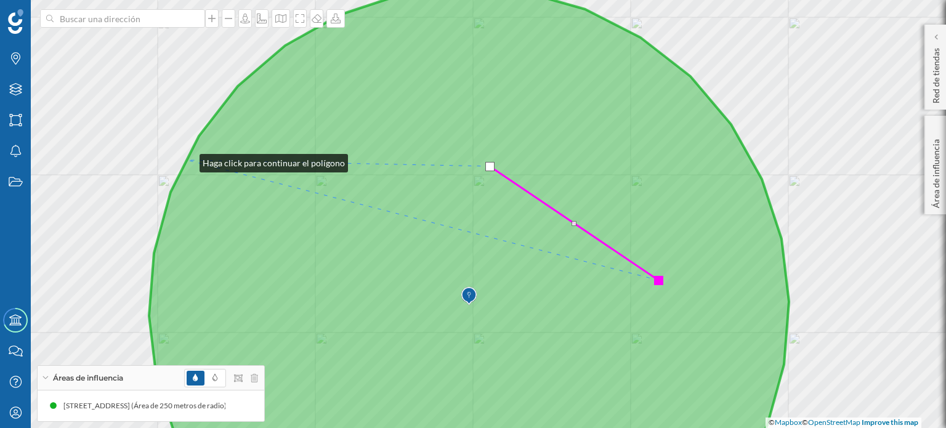
click at [187, 160] on icon at bounding box center [469, 230] width 640 height 486
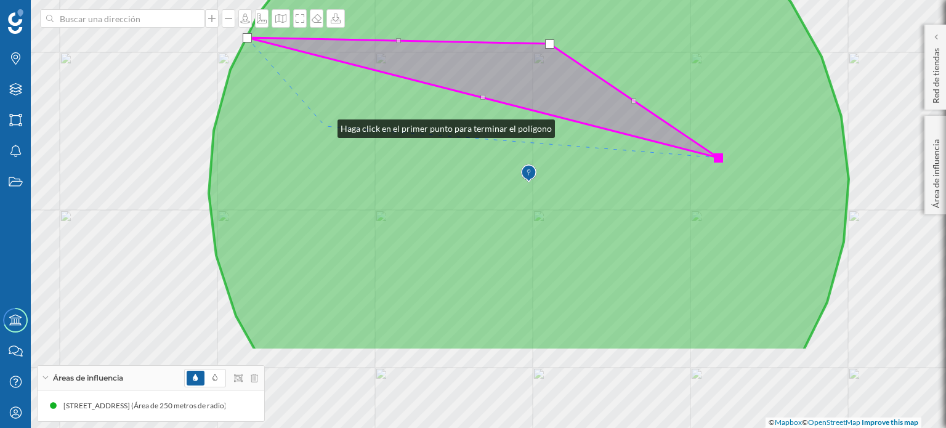
drag, startPoint x: 265, startPoint y: 248, endPoint x: 325, endPoint y: 126, distance: 136.3
click at [325, 126] on icon at bounding box center [529, 108] width 640 height 486
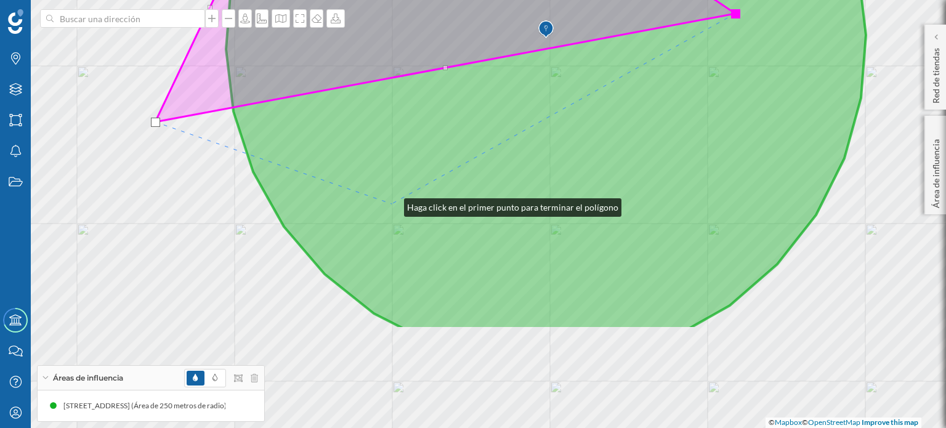
drag, startPoint x: 374, startPoint y: 348, endPoint x: 392, endPoint y: 204, distance: 145.1
click at [392, 204] on icon at bounding box center [546, 70] width 640 height 518
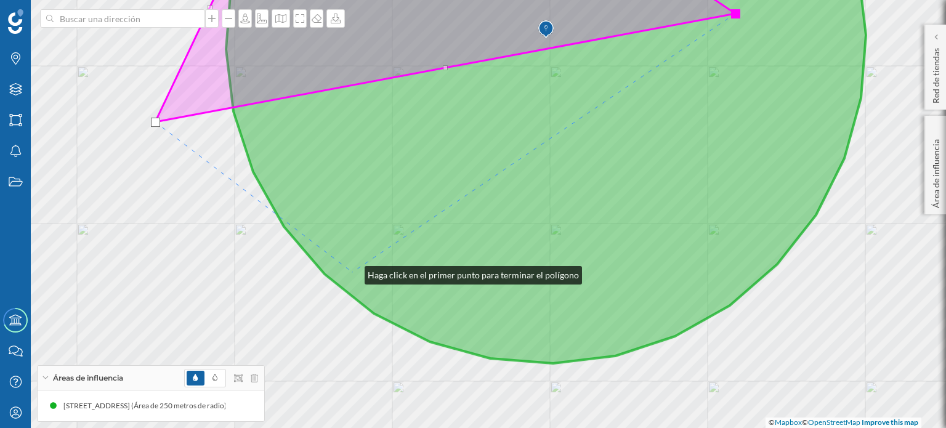
click at [352, 272] on icon at bounding box center [546, 158] width 640 height 409
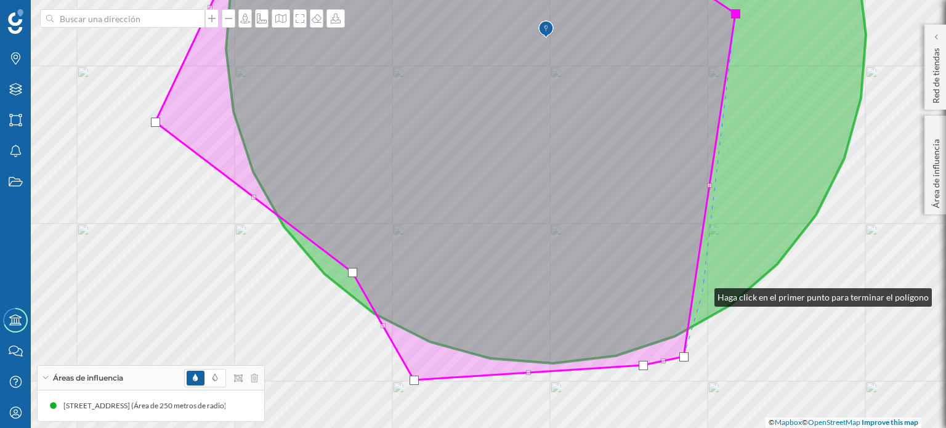
click at [702, 294] on icon at bounding box center [546, 158] width 640 height 409
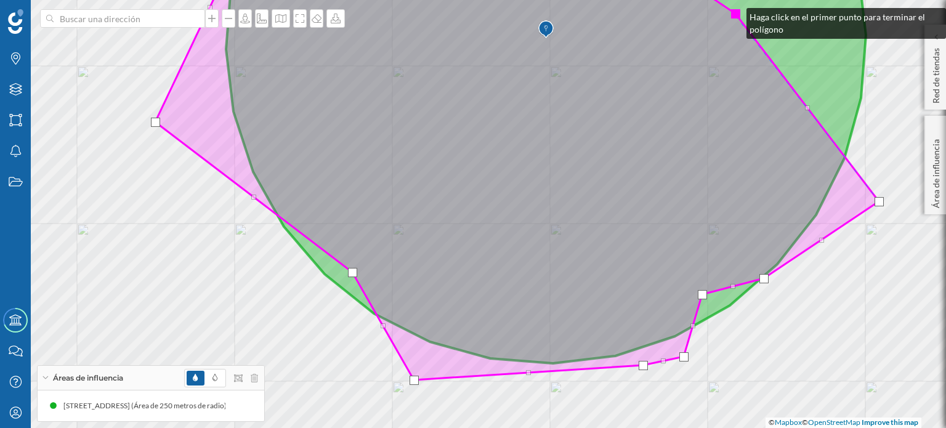
click at [734, 14] on div at bounding box center [735, 13] width 9 height 9
